Goal: Obtain resource: Obtain resource

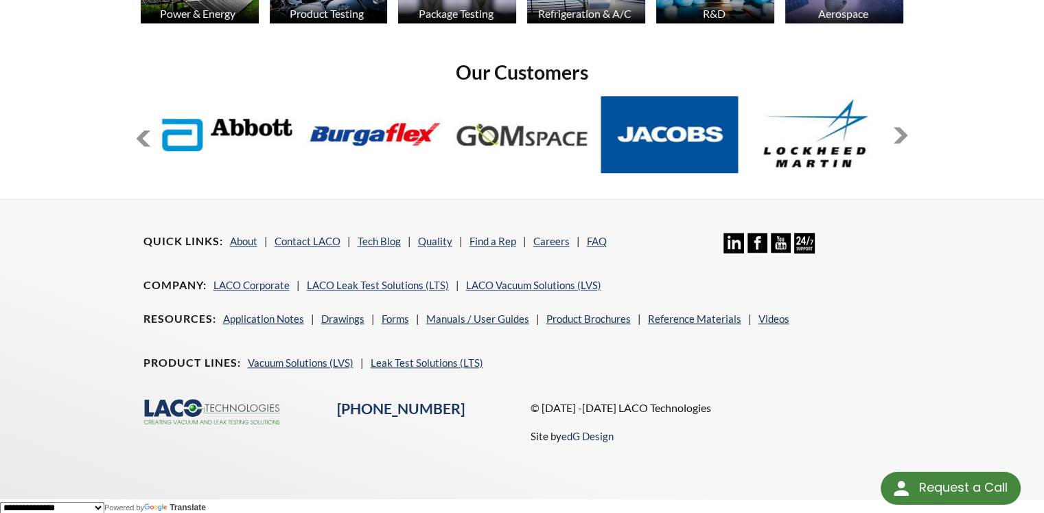
scroll to position [1135, 0]
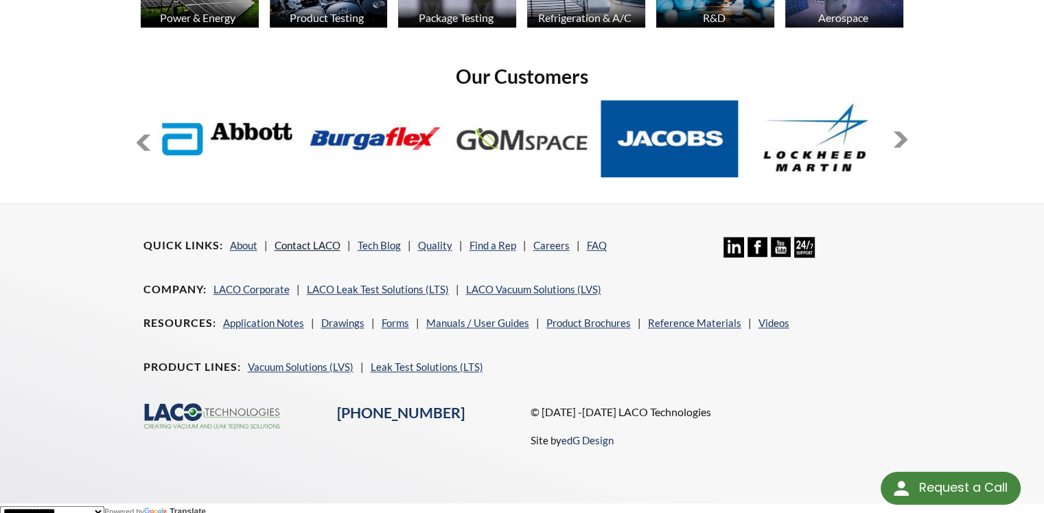
click at [300, 244] on link "Contact LACO" at bounding box center [308, 245] width 66 height 12
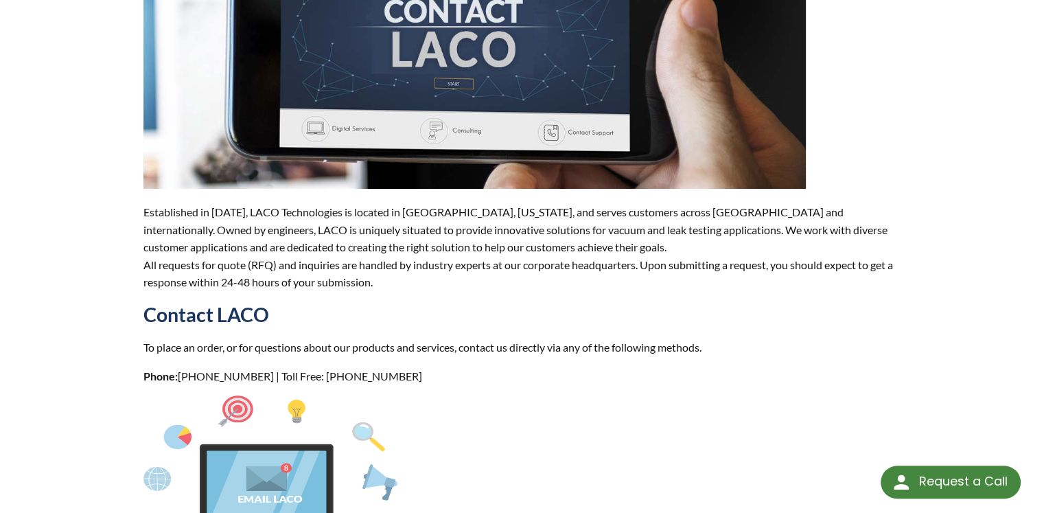
select select "Language Translate Widget"
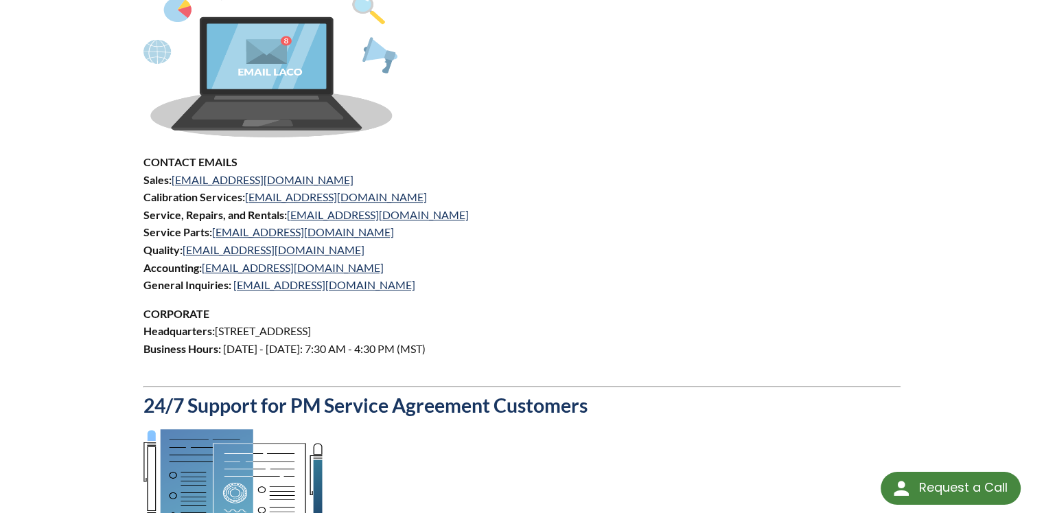
scroll to position [648, 0]
drag, startPoint x: 374, startPoint y: 278, endPoint x: 313, endPoint y: 292, distance: 62.6
click at [313, 292] on div "Established in 1975, LACO Technologies is located in Salt Lake City, Utah, and …" at bounding box center [523, 181] width 758 height 1368
click at [302, 286] on link "[EMAIL_ADDRESS][DOMAIN_NAME]" at bounding box center [324, 284] width 182 height 13
click at [288, 286] on link "[EMAIL_ADDRESS][DOMAIN_NAME]" at bounding box center [324, 284] width 182 height 13
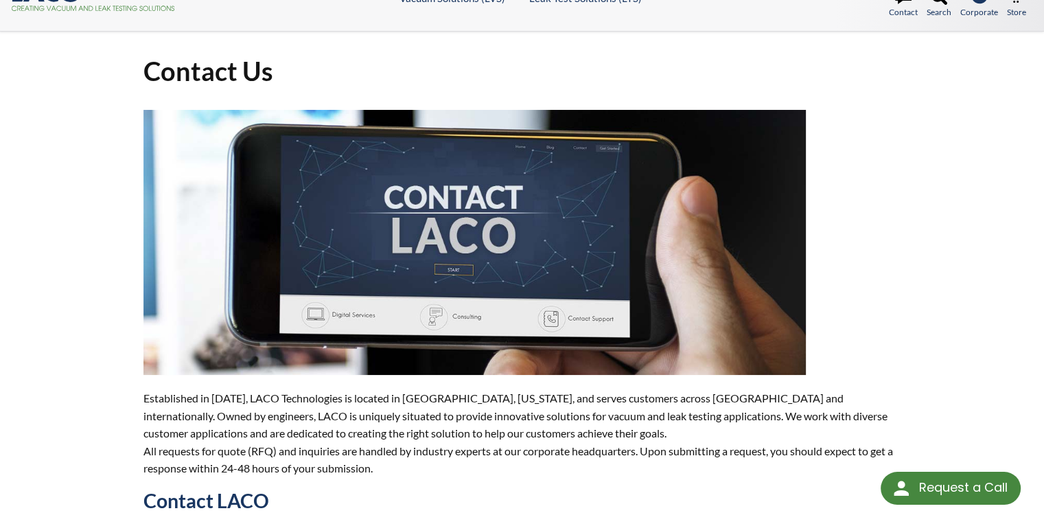
scroll to position [0, 0]
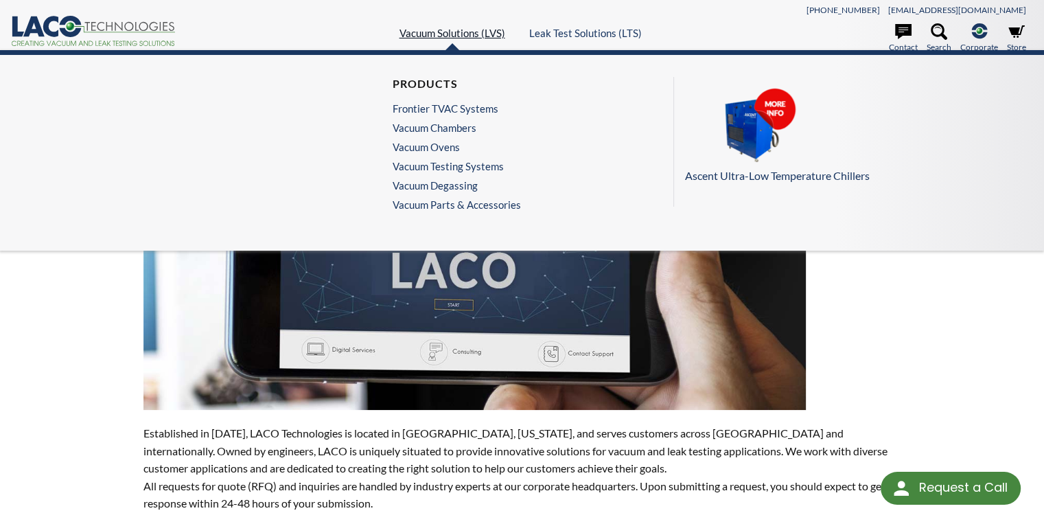
click at [454, 36] on link "Vacuum Solutions (LVS)" at bounding box center [453, 33] width 106 height 12
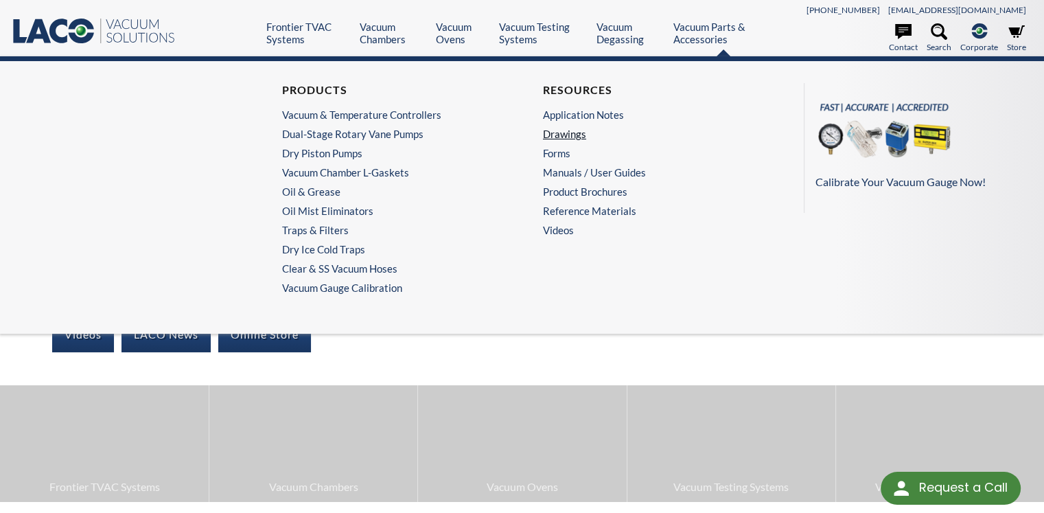
select select "Language Translate Widget"
click at [557, 136] on link "Drawings" at bounding box center [649, 134] width 212 height 12
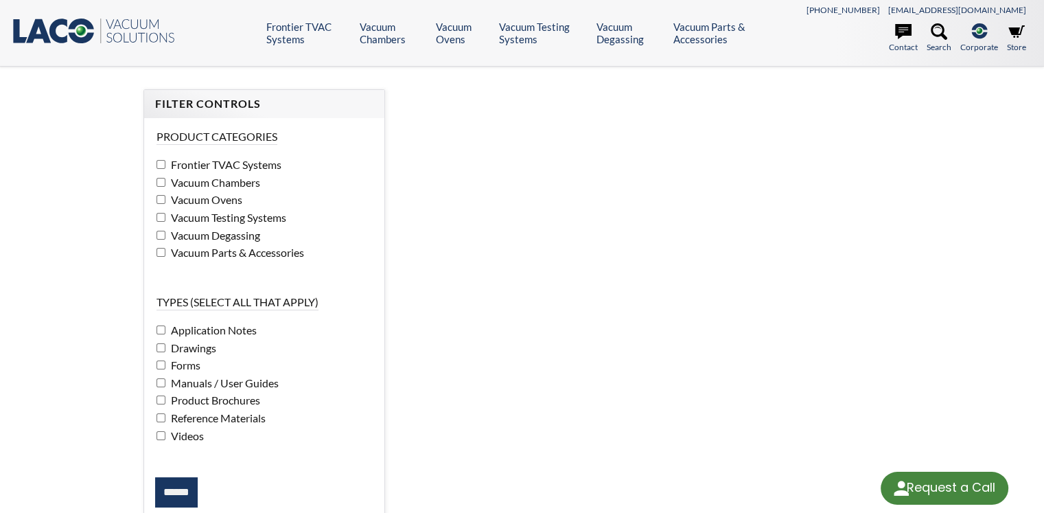
select select "Language Translate Widget"
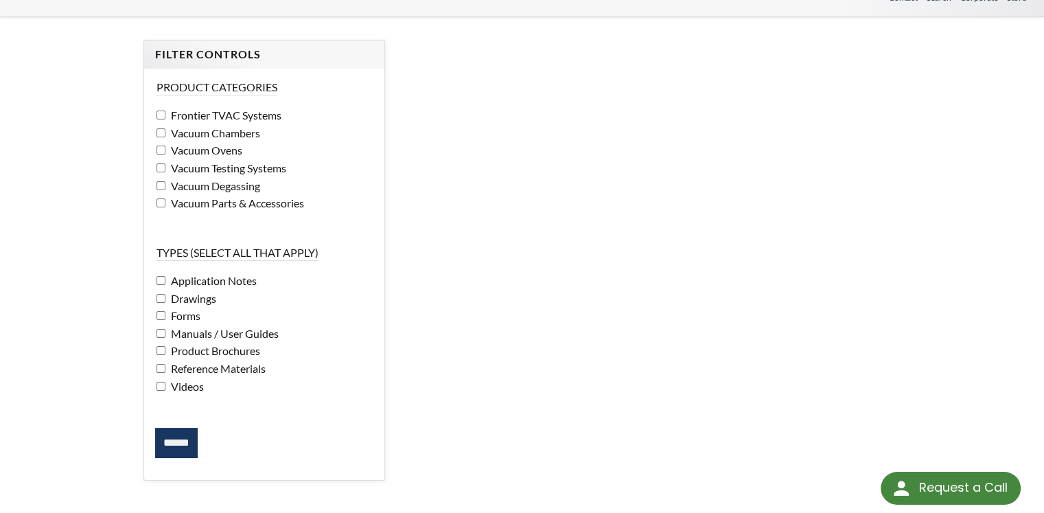
scroll to position [51, 0]
click at [247, 189] on span "Vacuum Degassing" at bounding box center [214, 183] width 93 height 13
click at [255, 181] on span "Vacuum Degassing" at bounding box center [214, 183] width 93 height 13
click at [269, 163] on span "Vacuum Testing Systems" at bounding box center [227, 165] width 119 height 13
click at [240, 175] on label "Vacuum Degassing" at bounding box center [265, 184] width 216 height 18
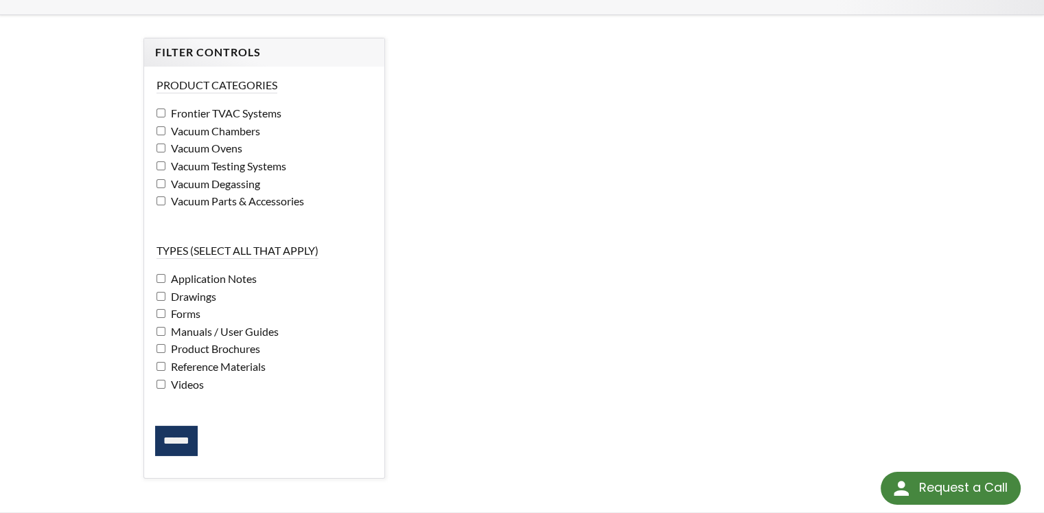
click at [229, 155] on label "Vacuum Ovens" at bounding box center [265, 148] width 216 height 18
click at [240, 139] on label "Vacuum Ovens" at bounding box center [265, 148] width 216 height 18
click at [246, 134] on span "Vacuum Chambers" at bounding box center [214, 130] width 93 height 13
click at [243, 139] on label "Vacuum Ovens" at bounding box center [265, 148] width 216 height 18
click at [253, 116] on span "Frontier TVAC Systems" at bounding box center [225, 112] width 114 height 13
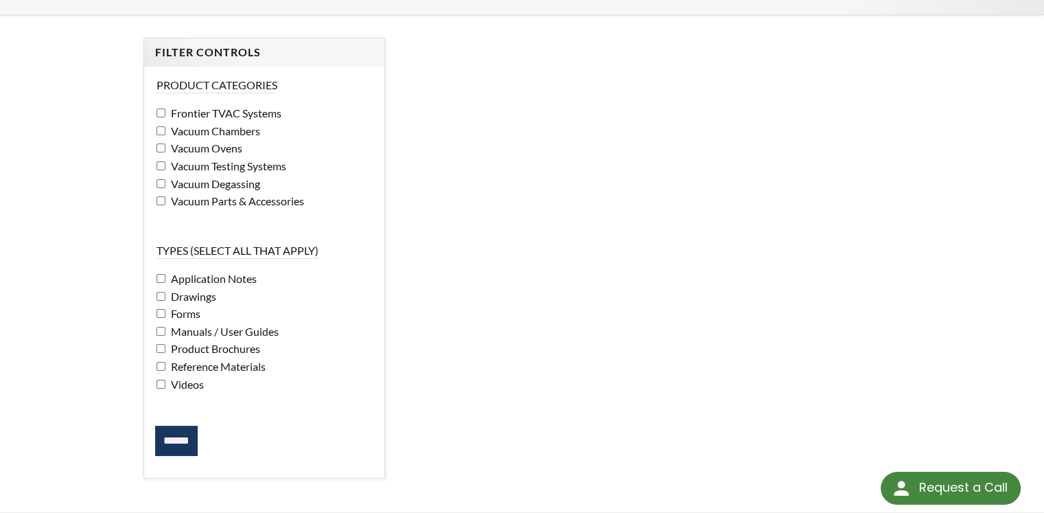
click at [170, 433] on input "******" at bounding box center [176, 441] width 43 height 30
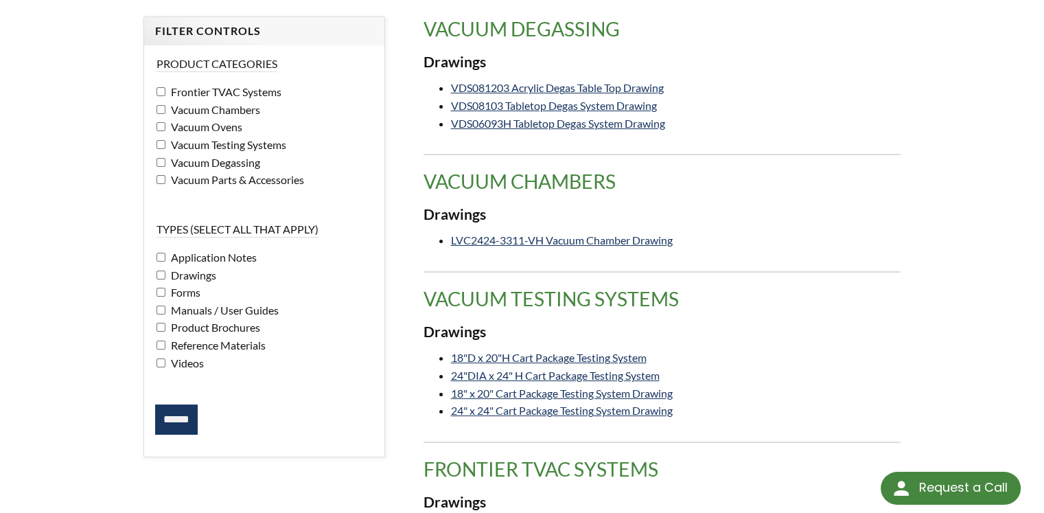
scroll to position [181, 0]
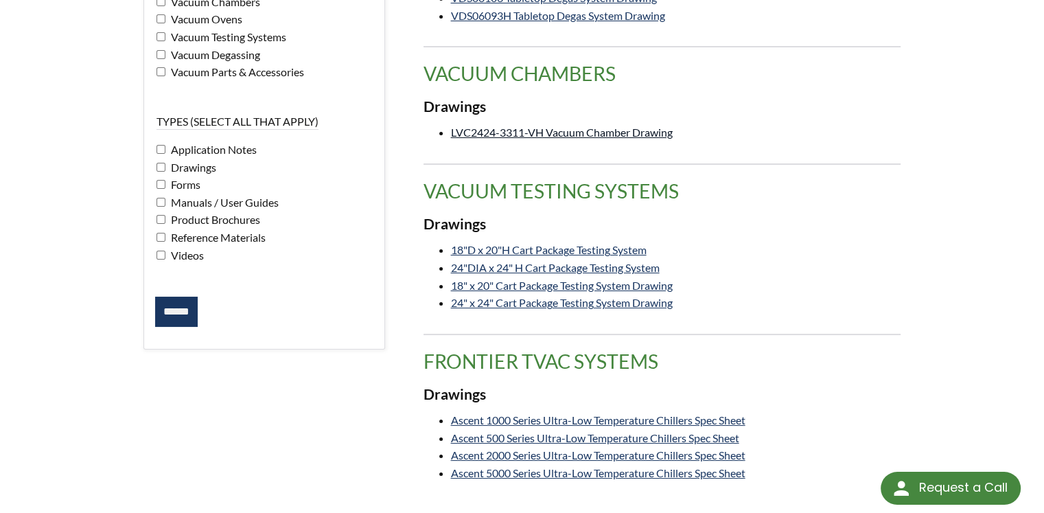
click at [608, 130] on link "LVC2424-3311-VH Vacuum Chamber Drawing" at bounding box center [562, 132] width 222 height 13
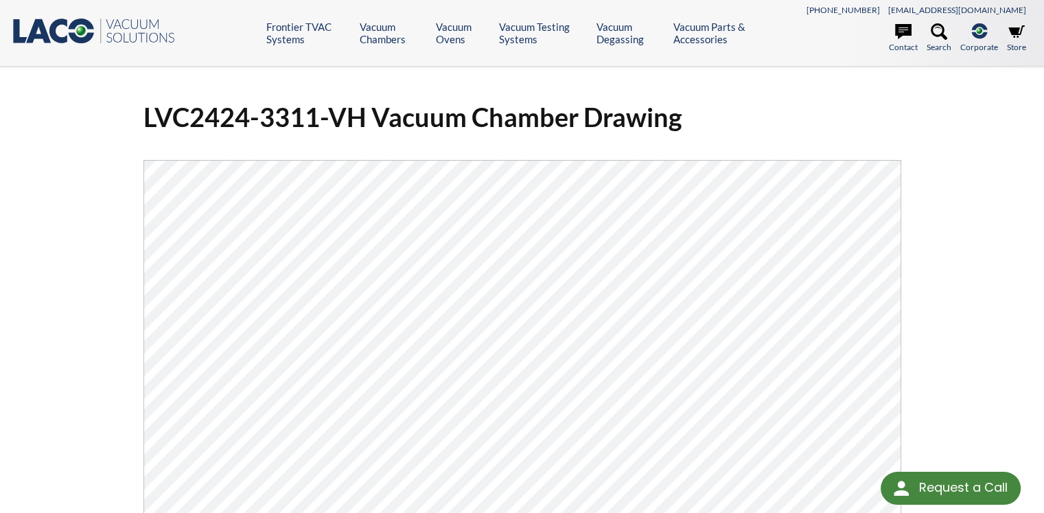
select select "Language Translate Widget"
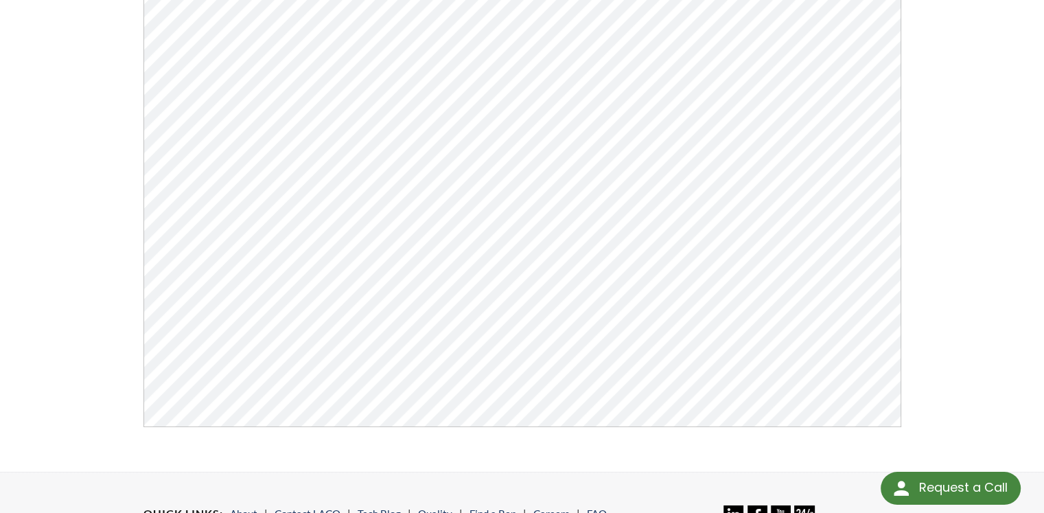
scroll to position [247, 0]
